Goal: Task Accomplishment & Management: Manage account settings

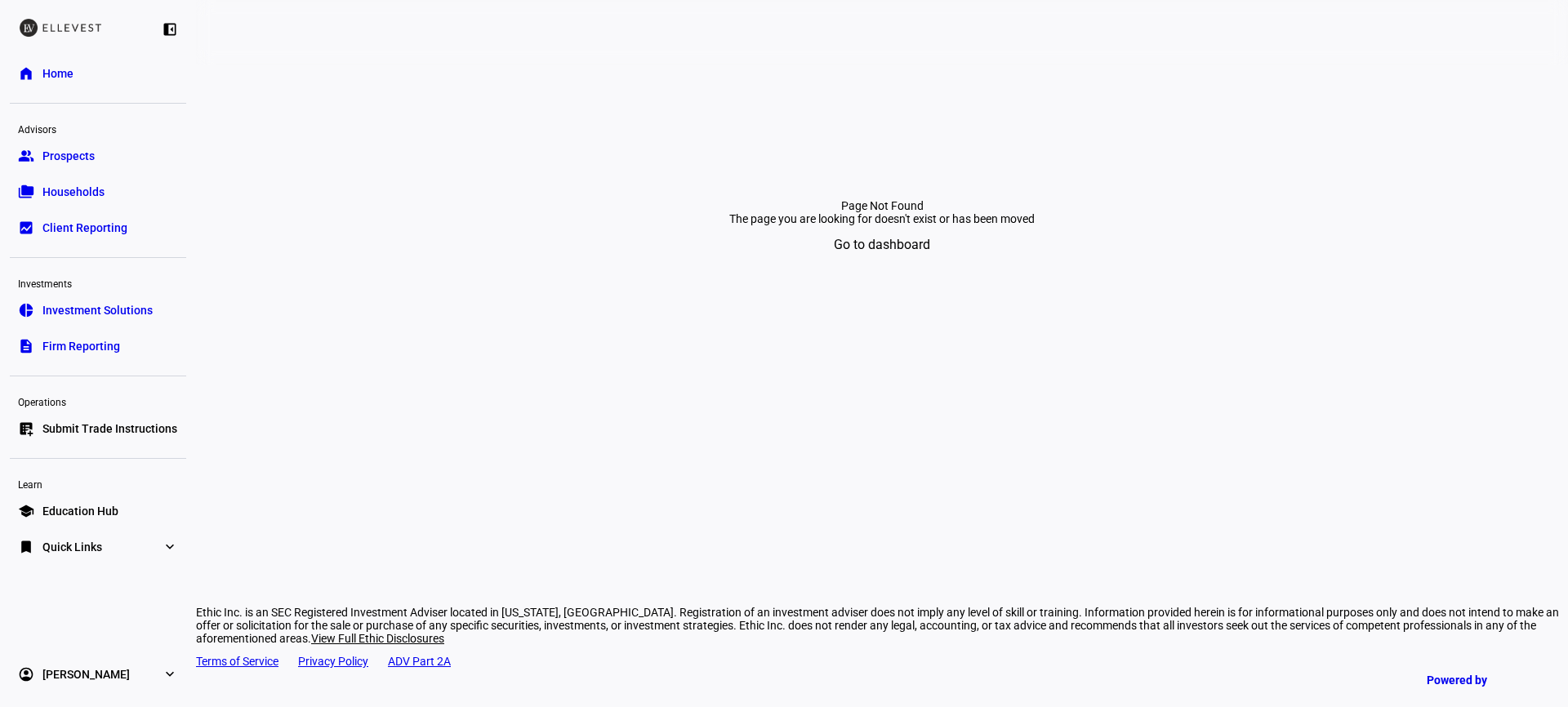
click at [84, 419] on link "list_alt_add Submit Trade Instructions" at bounding box center [98, 429] width 176 height 33
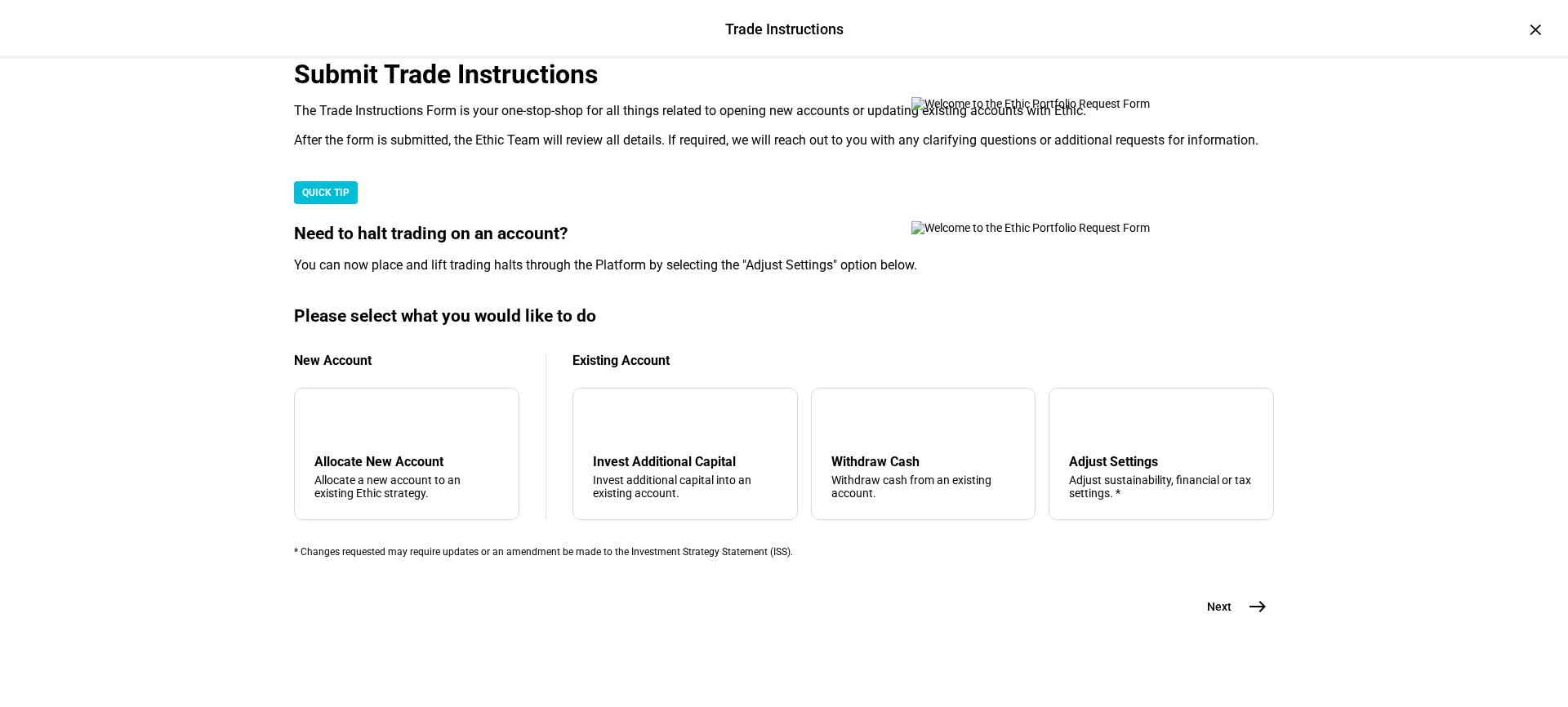
scroll to position [430, 0]
click at [1095, 474] on div "Adjust sustainability, financial or tax settings. *" at bounding box center [1161, 487] width 184 height 27
click at [1220, 613] on span "Next" at bounding box center [1219, 607] width 25 height 17
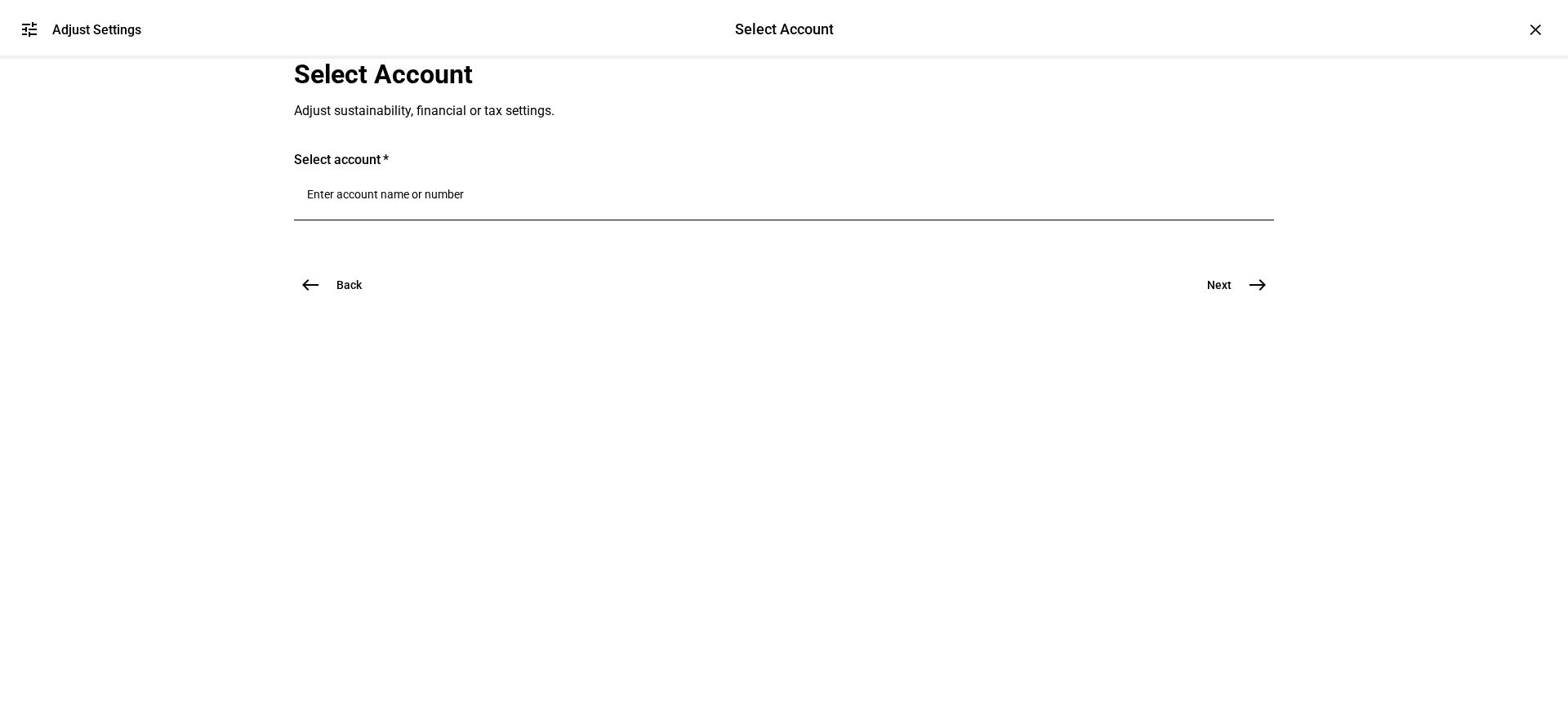
scroll to position [0, 0]
click at [536, 201] on input "Number" at bounding box center [784, 194] width 954 height 13
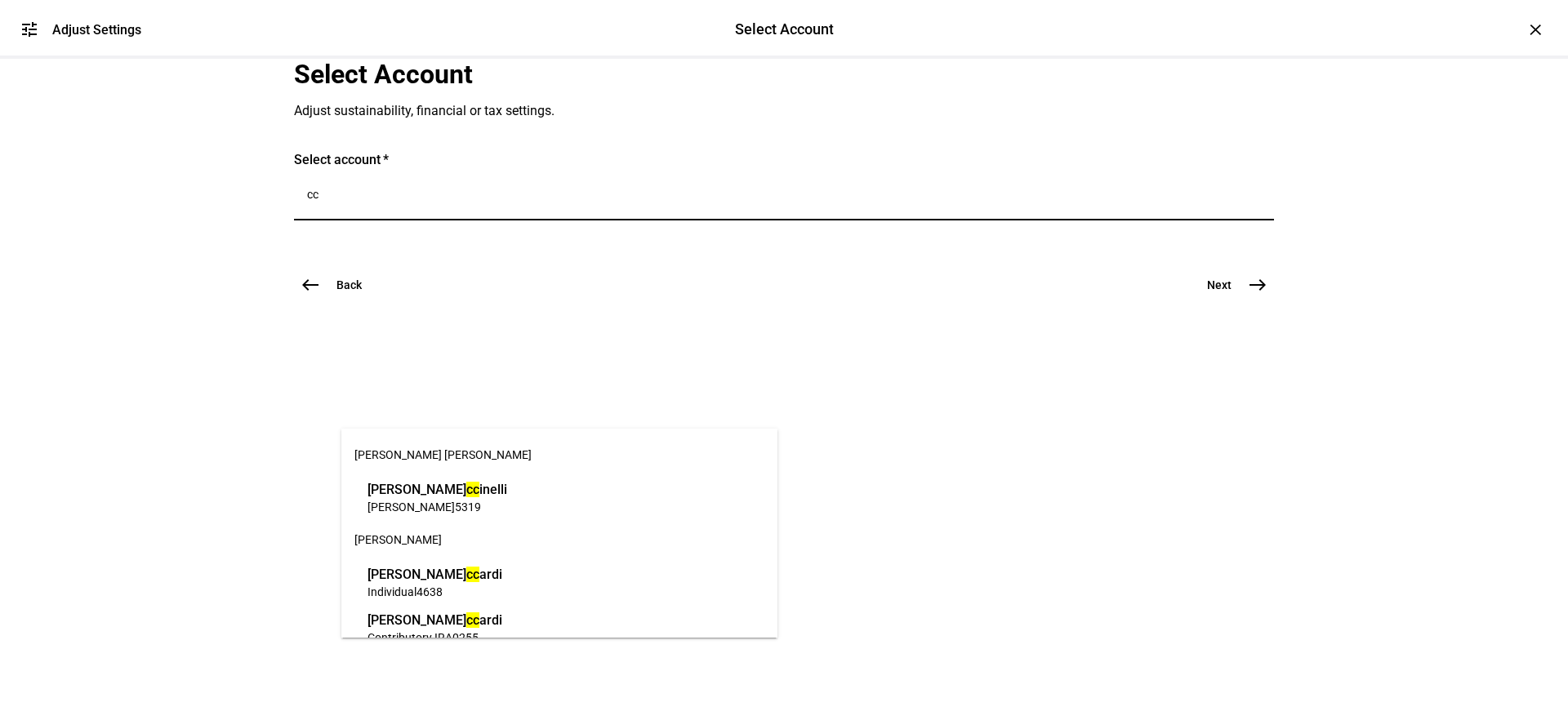
type input "c"
type input "i"
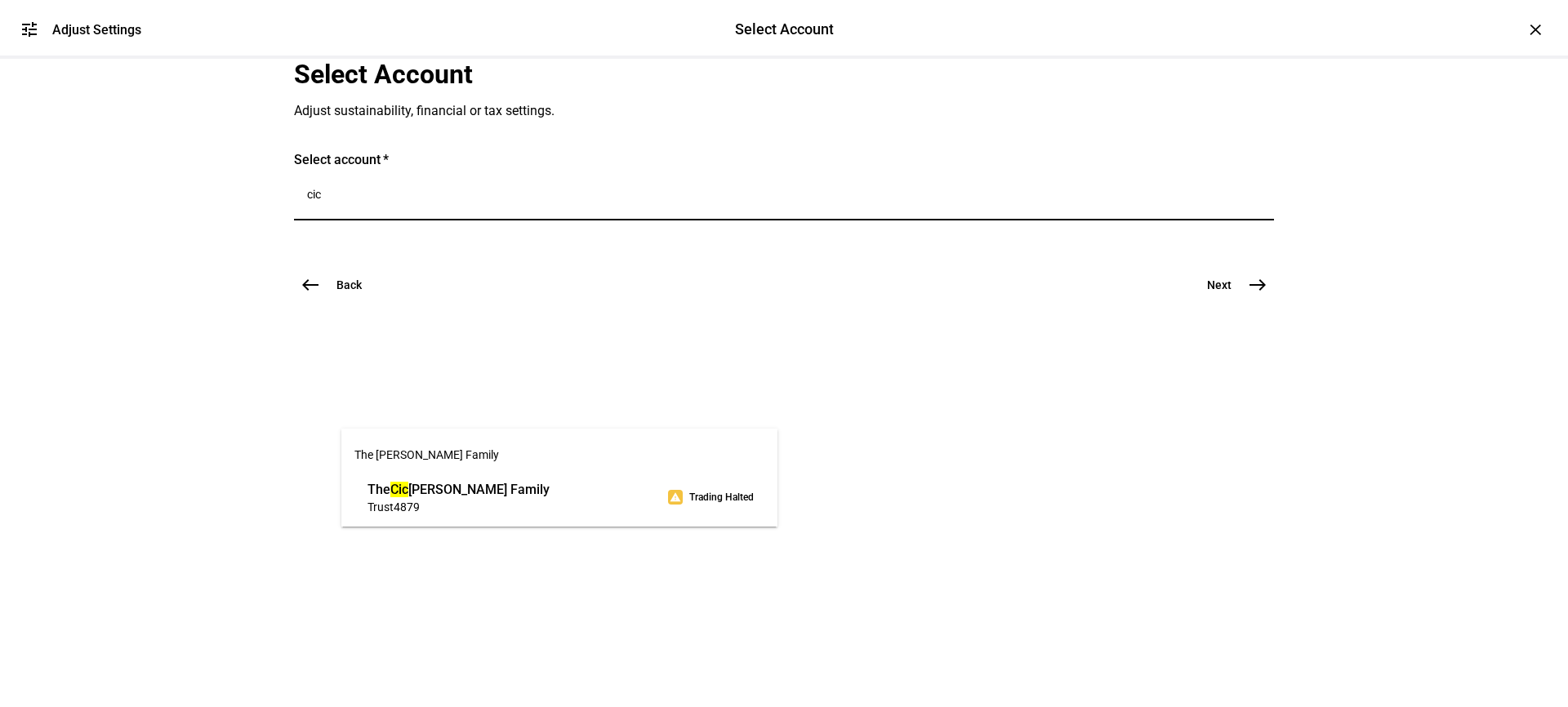
type input "cic"
click at [451, 497] on span "The Cic [PERSON_NAME] Family" at bounding box center [458, 490] width 182 height 18
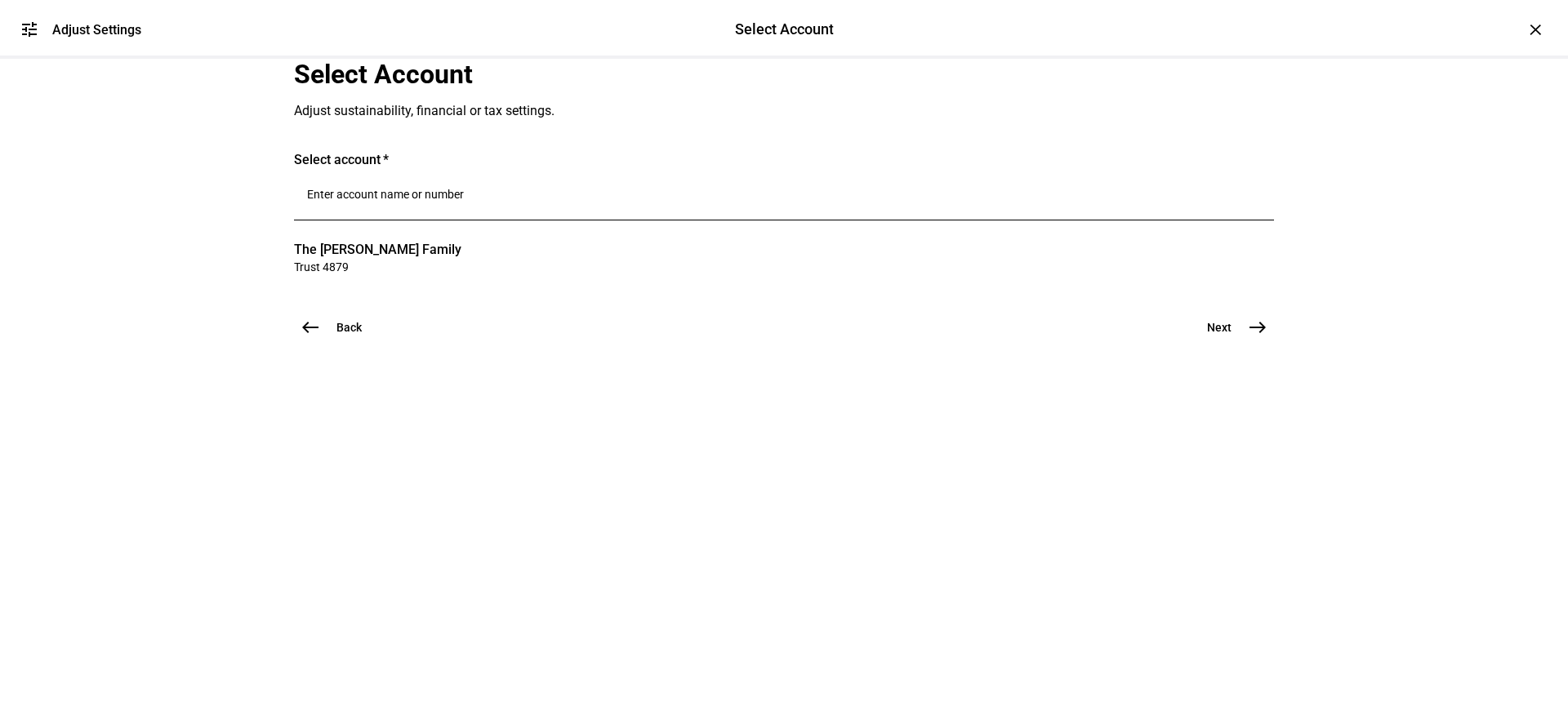
click at [1220, 336] on span "Next" at bounding box center [1219, 327] width 25 height 17
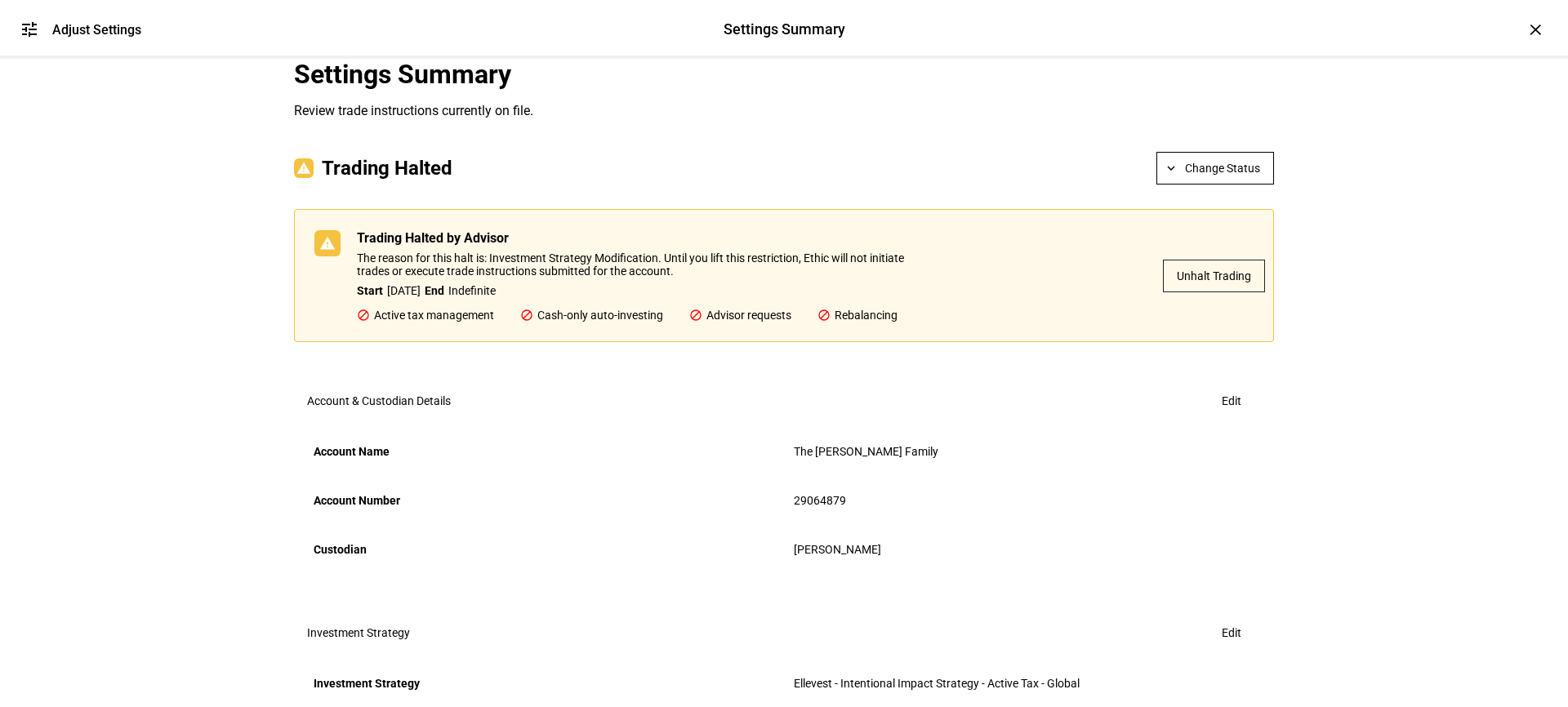
click at [1193, 293] on span "Unhalt Trading" at bounding box center [1213, 276] width 74 height 33
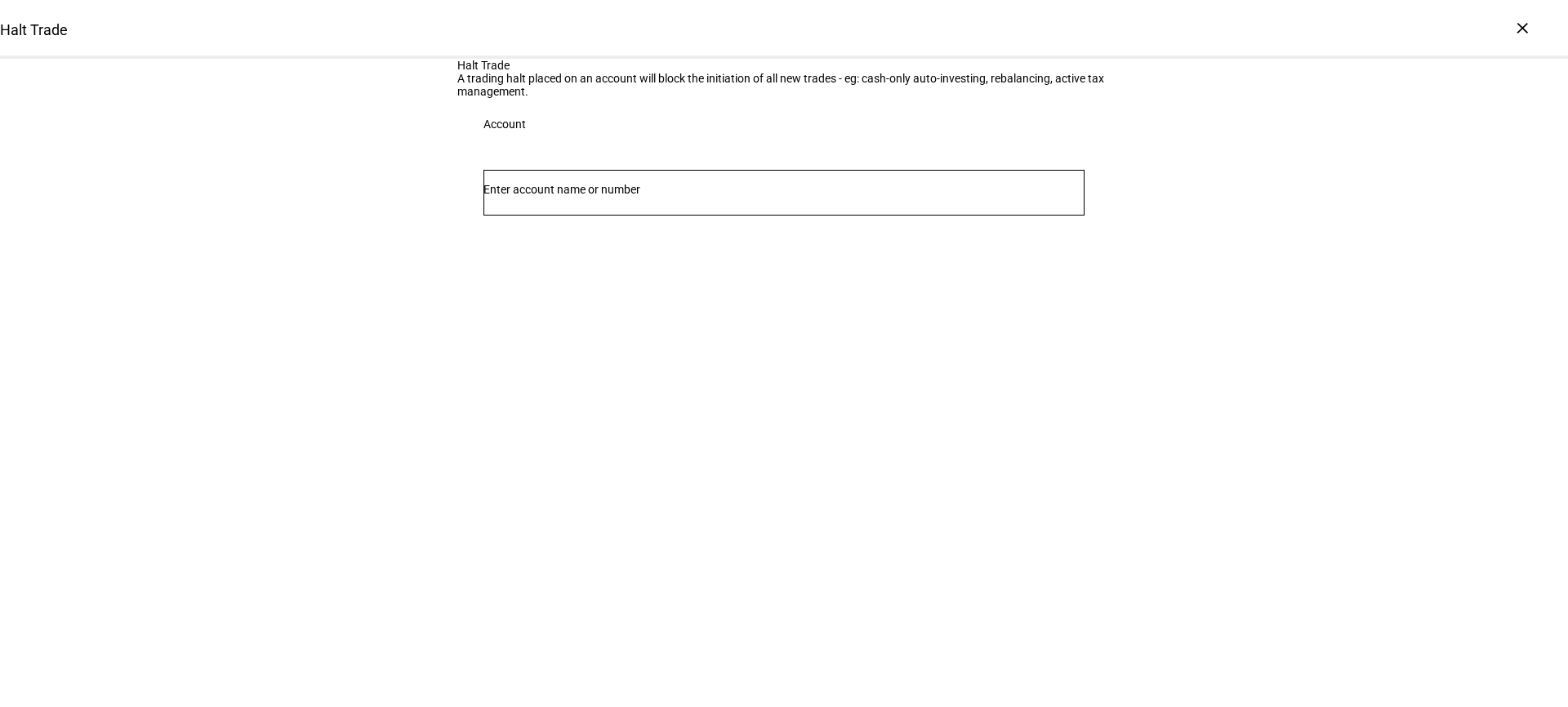
click at [669, 196] on input "Number" at bounding box center [784, 190] width 602 height 13
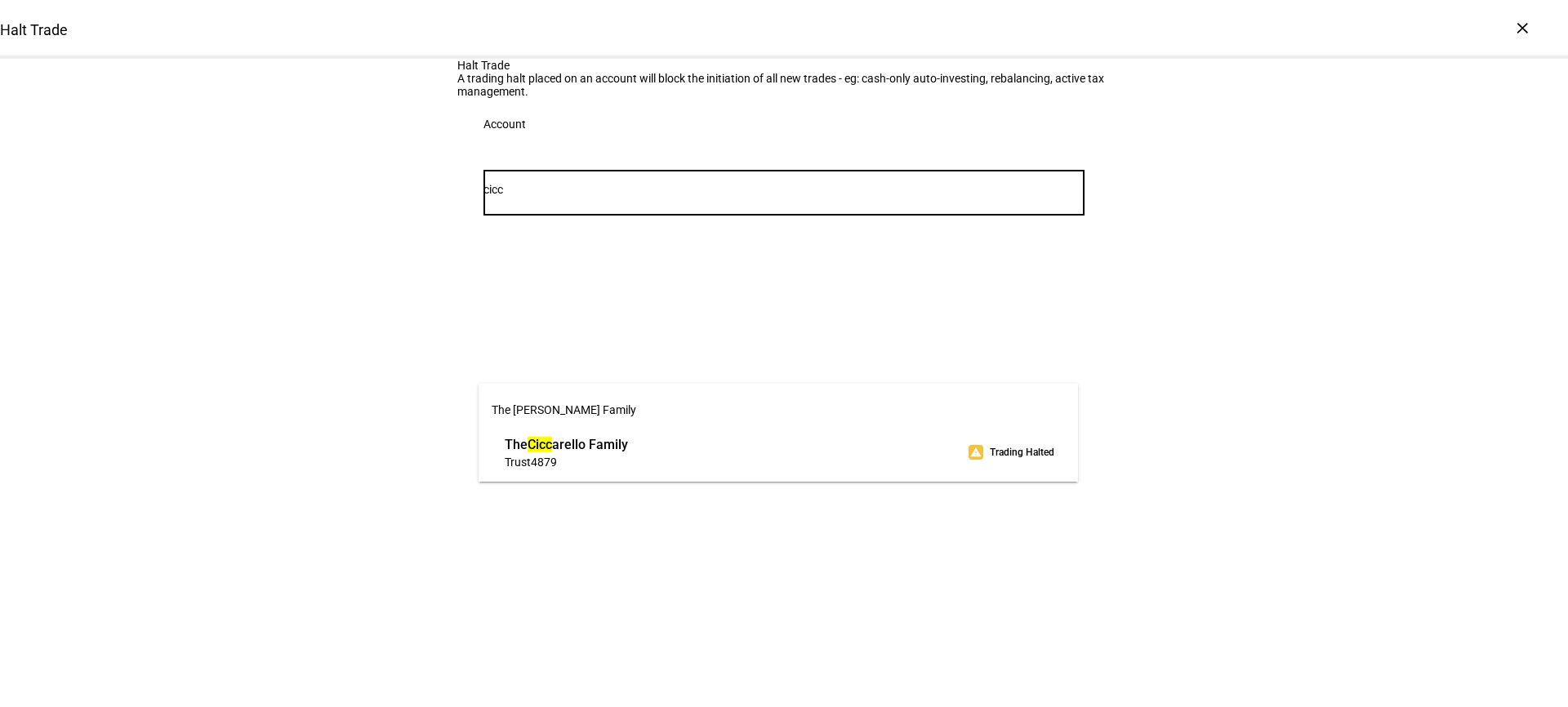
type input "cicc"
click at [665, 406] on span "The [PERSON_NAME] Family" at bounding box center [778, 410] width 600 height 39
click at [628, 439] on span "The Cicc arello Family" at bounding box center [566, 445] width 123 height 18
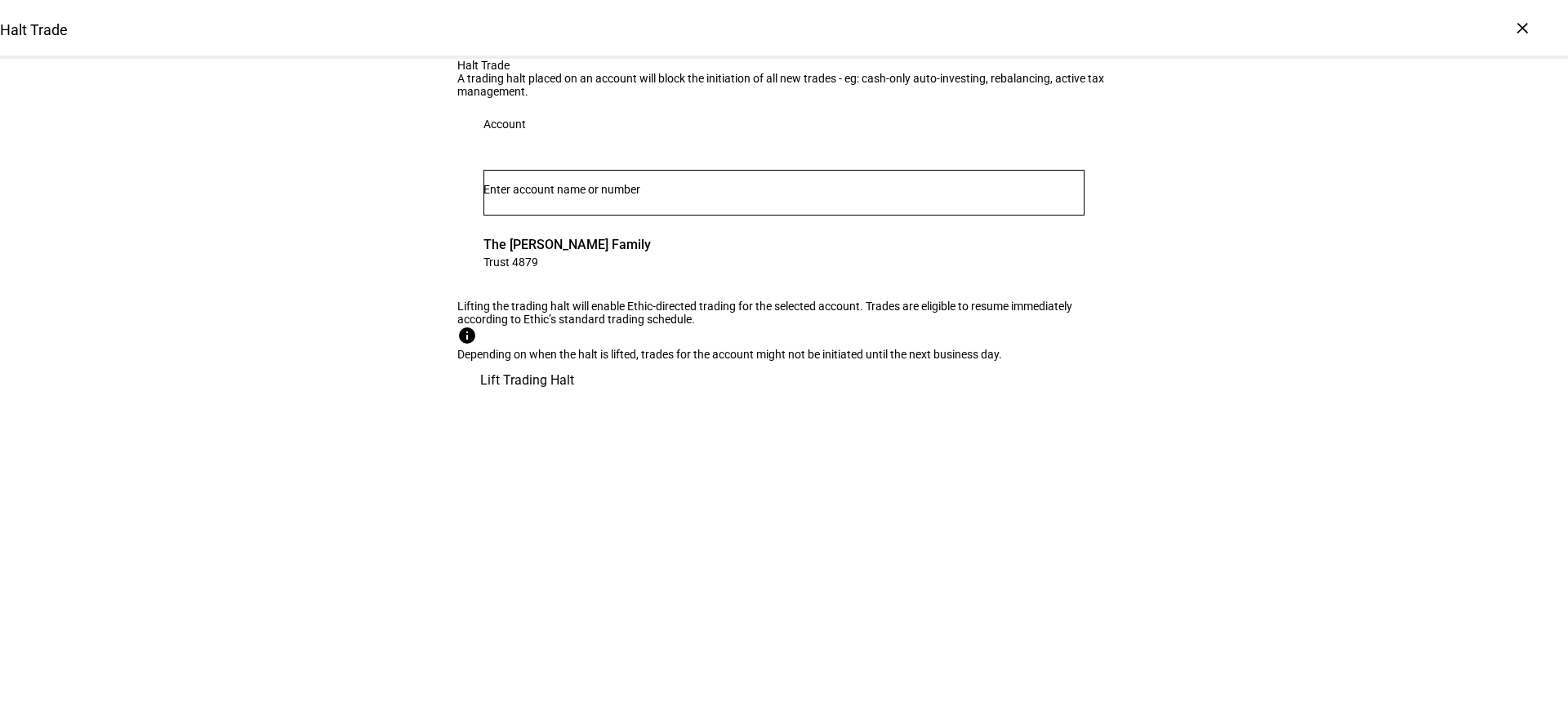
click at [574, 400] on span "Lift Trading Halt" at bounding box center [527, 381] width 94 height 39
